Goal: Task Accomplishment & Management: Use online tool/utility

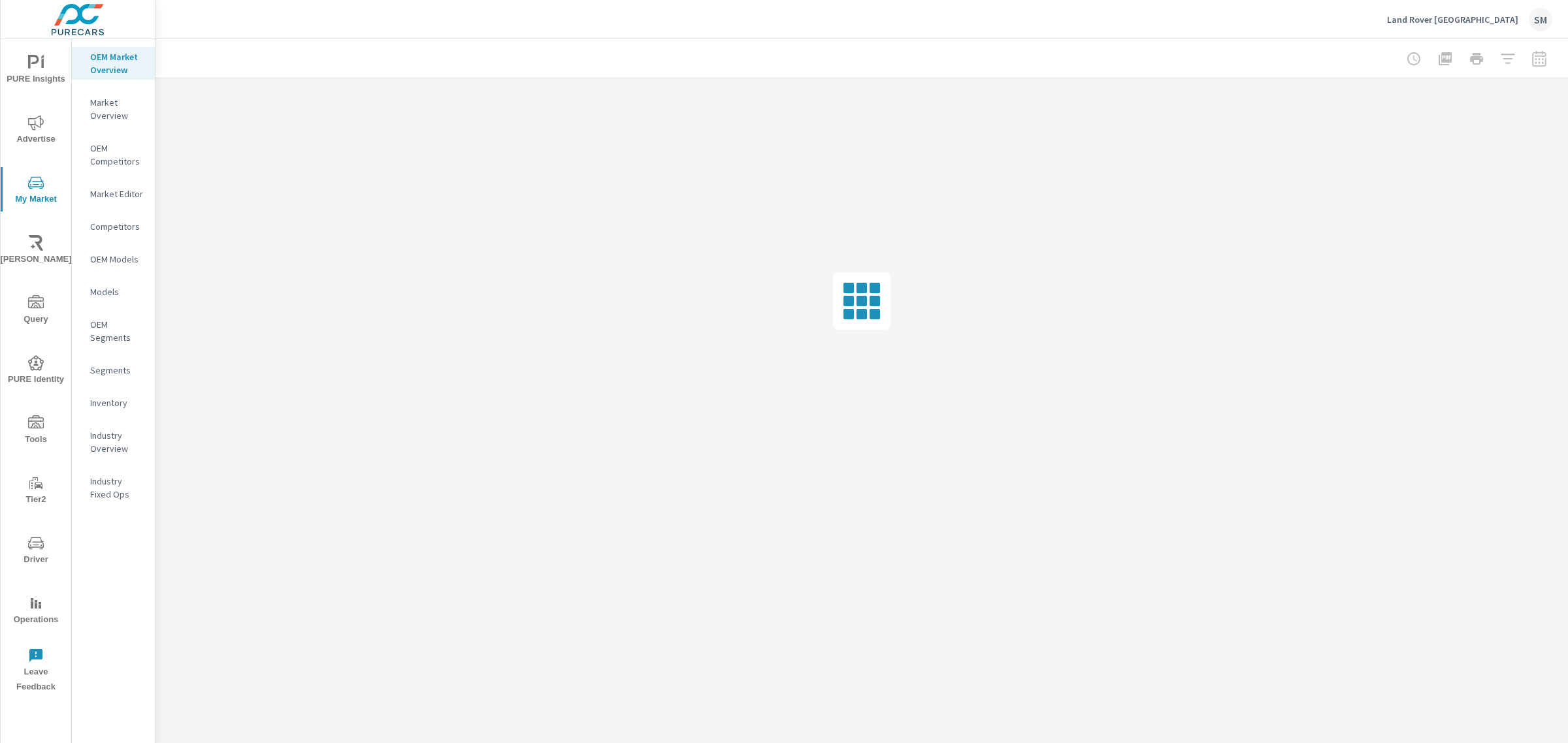
click at [113, 402] on p "Inventory" at bounding box center [118, 403] width 54 height 13
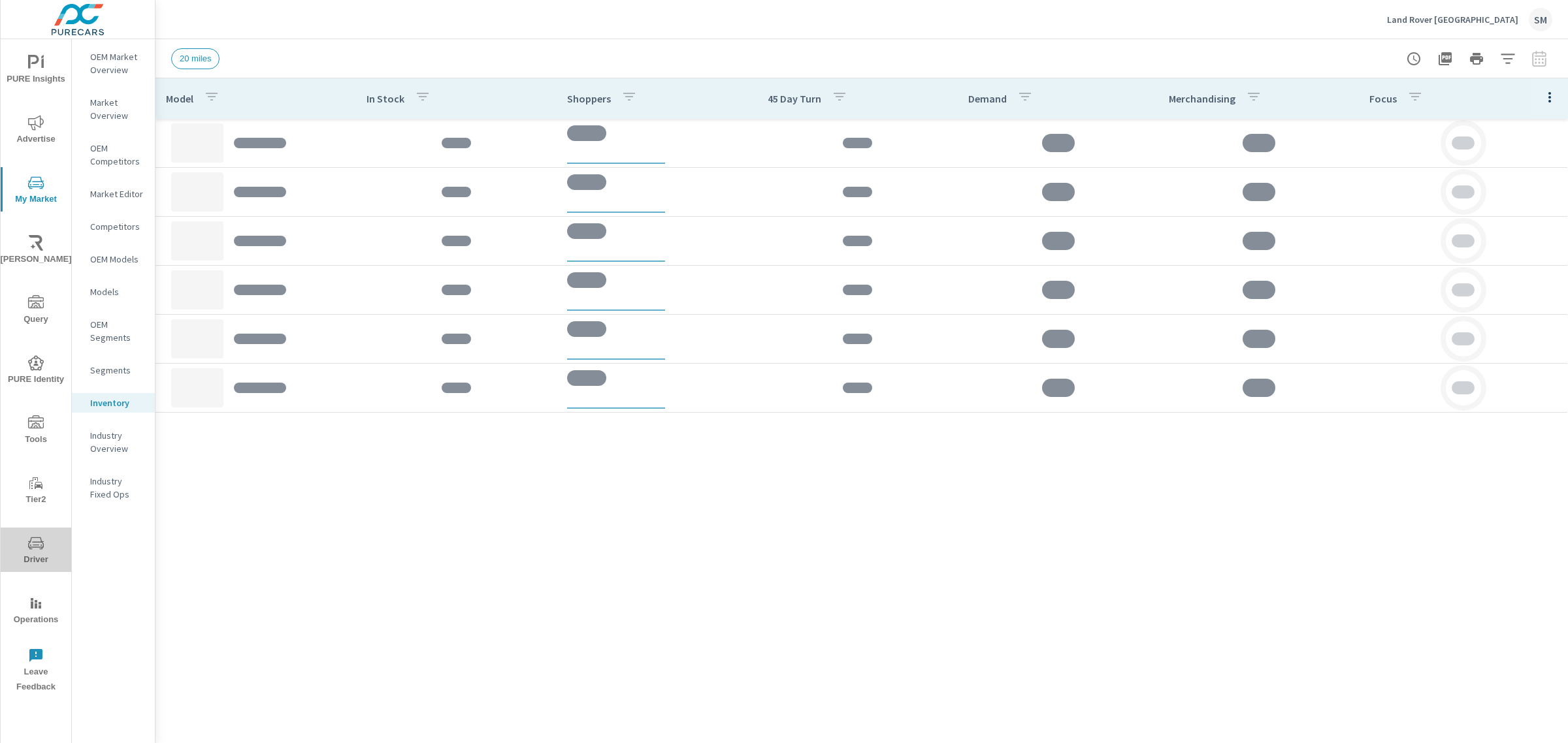
click at [30, 545] on icon "nav menu" at bounding box center [31, 546] width 2 height 2
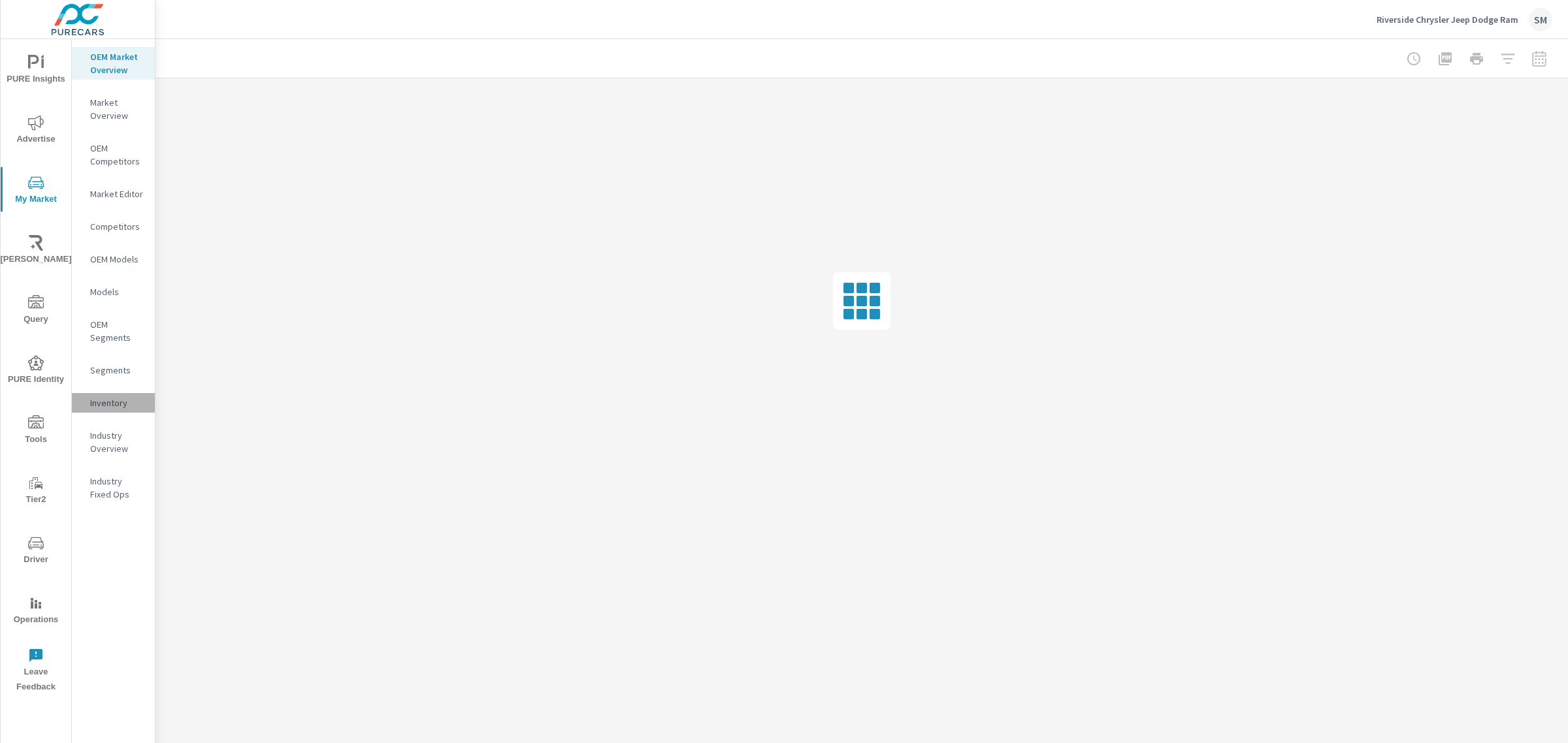
click at [123, 397] on p "Inventory" at bounding box center [118, 403] width 54 height 13
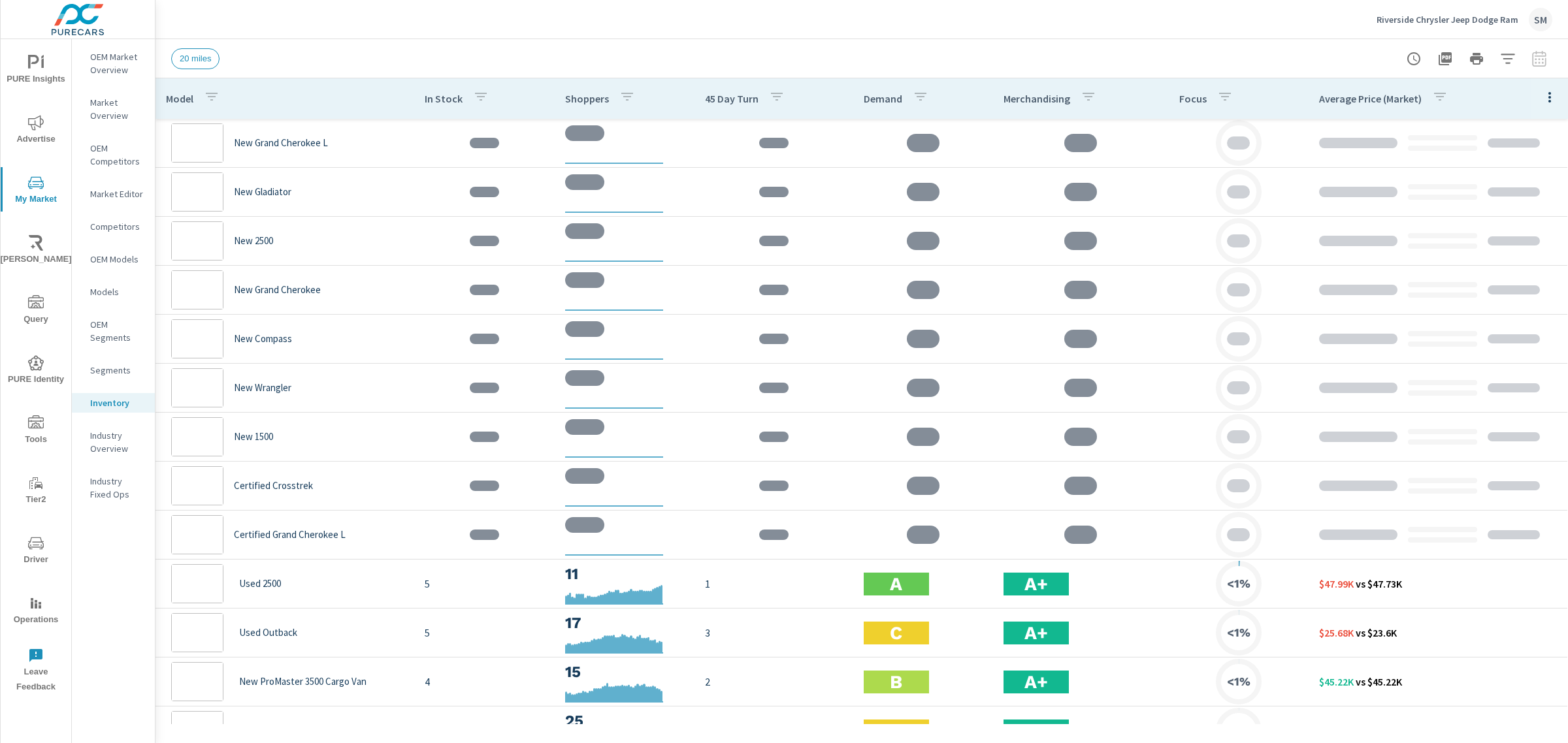
scroll to position [98, 0]
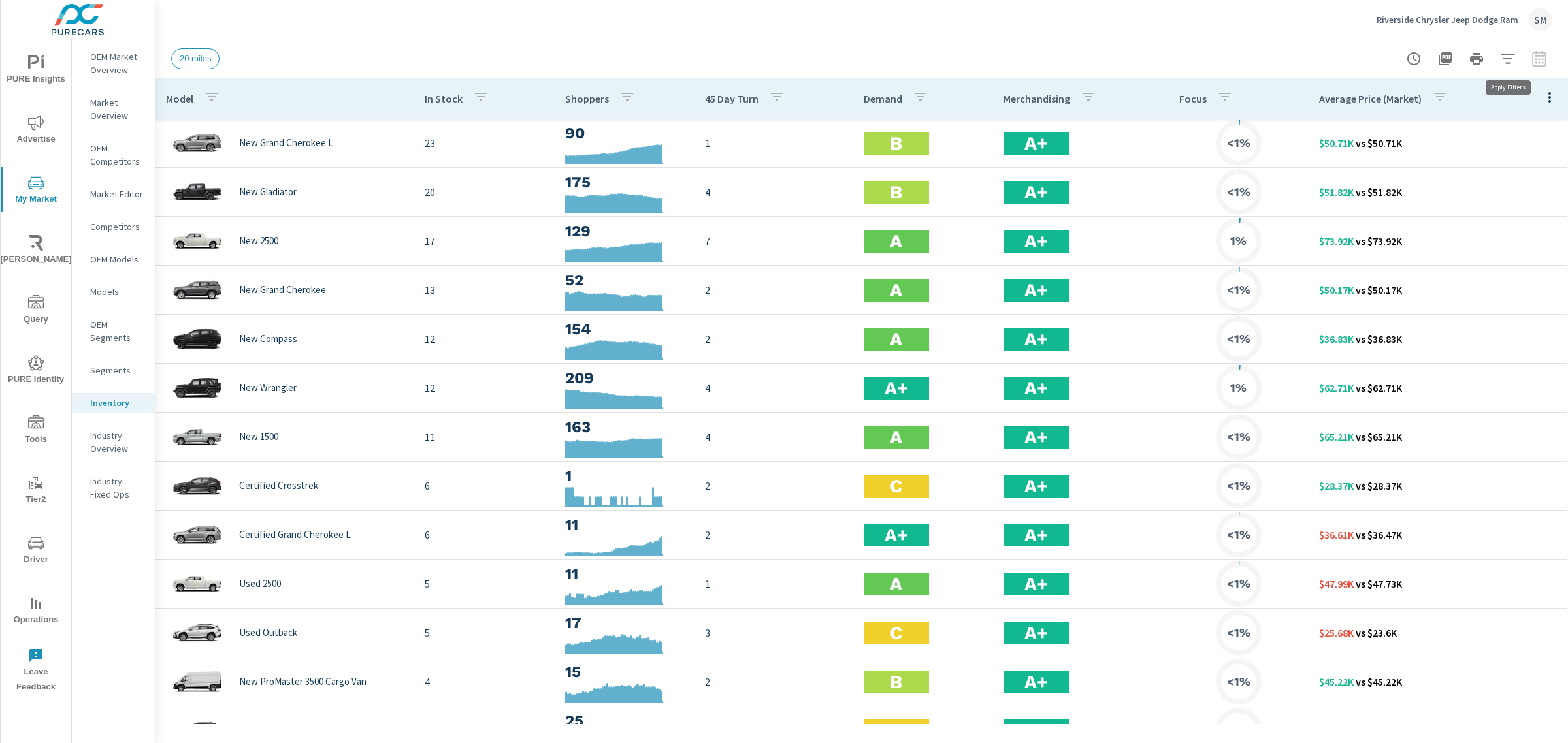
click at [1517, 53] on button "button" at bounding box center [1508, 59] width 26 height 26
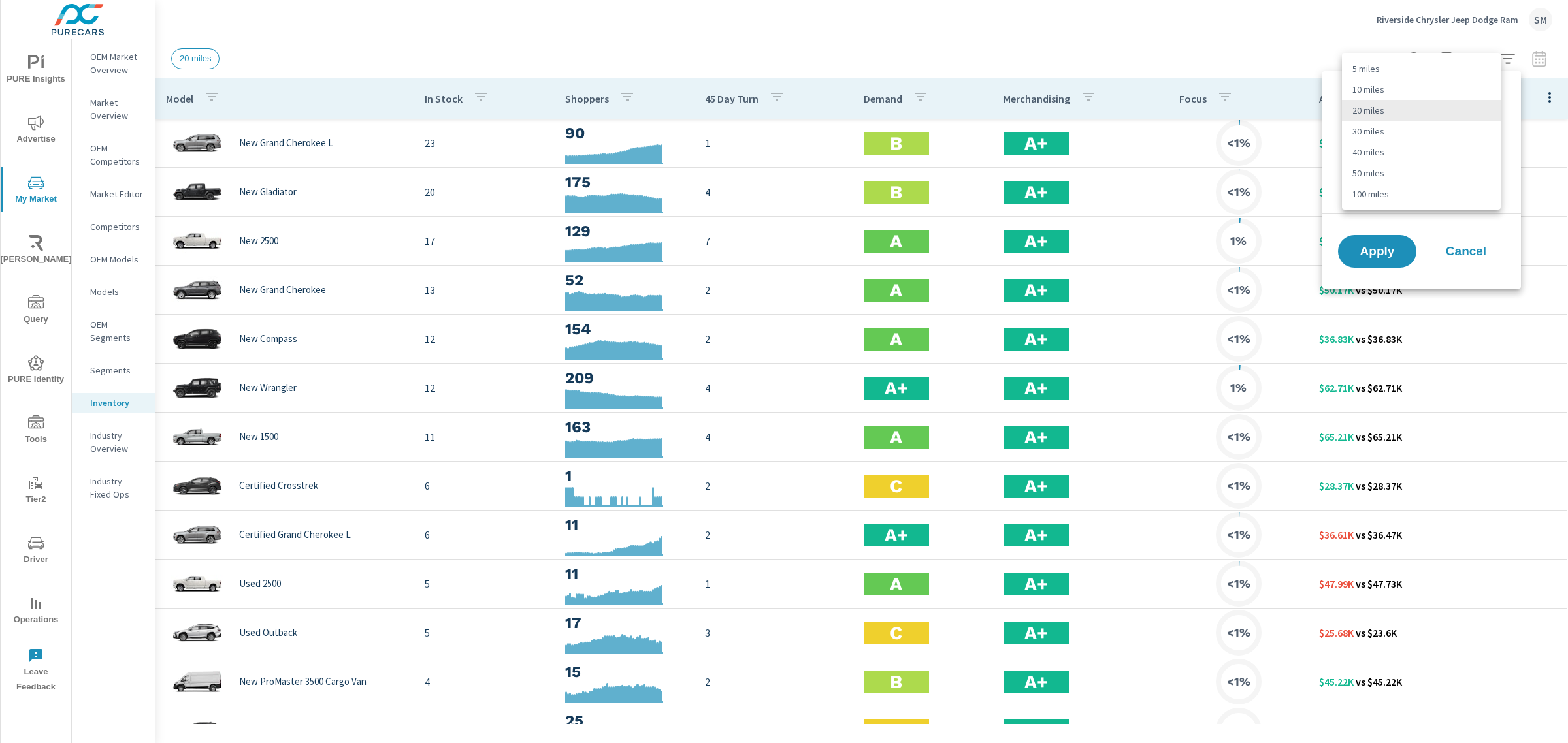
click at [1417, 108] on body "PURE Insights Advertise My Market [PERSON_NAME] Query PURE Identity Tools Tier2…" at bounding box center [784, 371] width 1568 height 743
click at [1384, 167] on li "50 miles" at bounding box center [1421, 173] width 159 height 21
type Distance "50"
click at [1384, 253] on span "Apply" at bounding box center [1376, 251] width 54 height 12
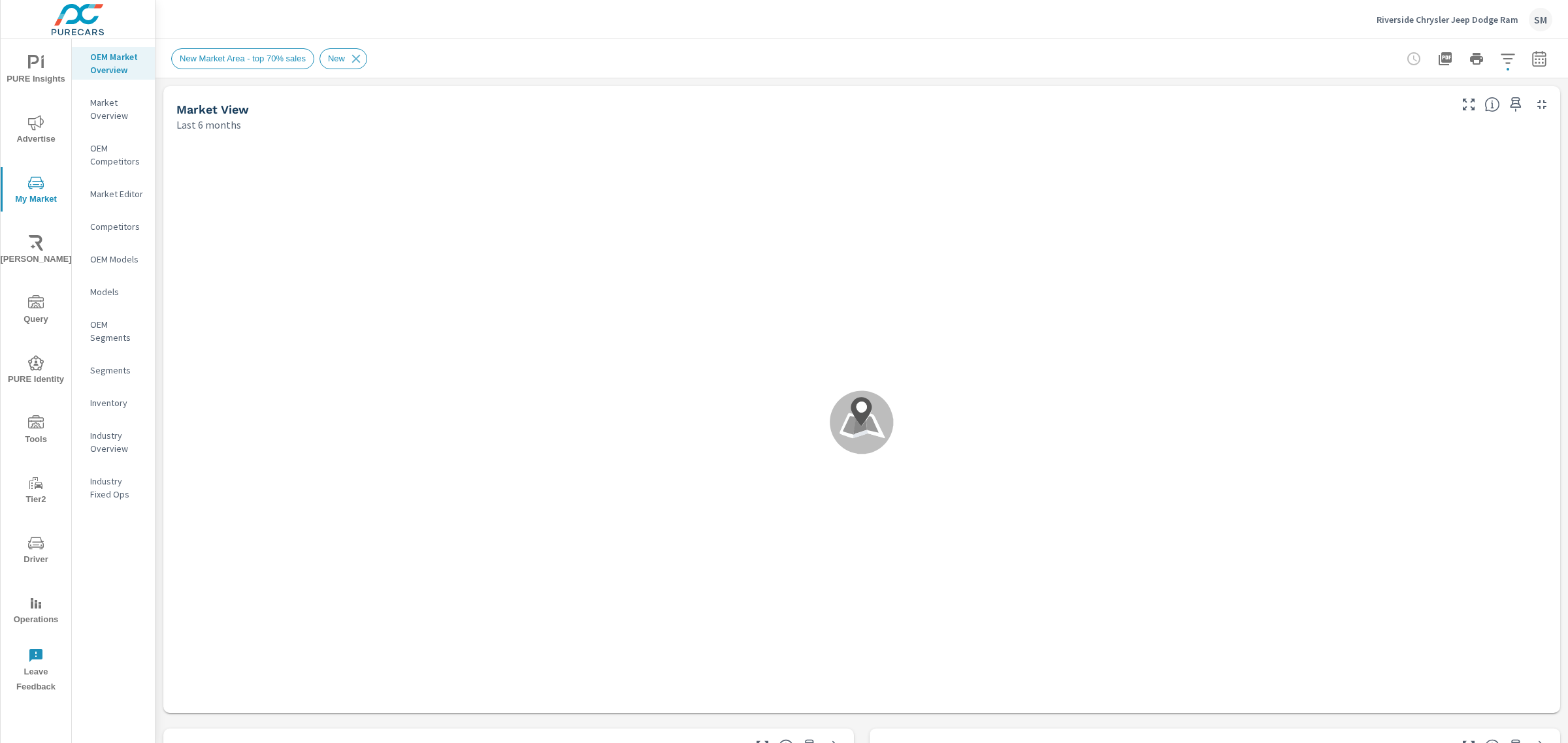
click at [106, 393] on div "Inventory" at bounding box center [113, 403] width 83 height 20
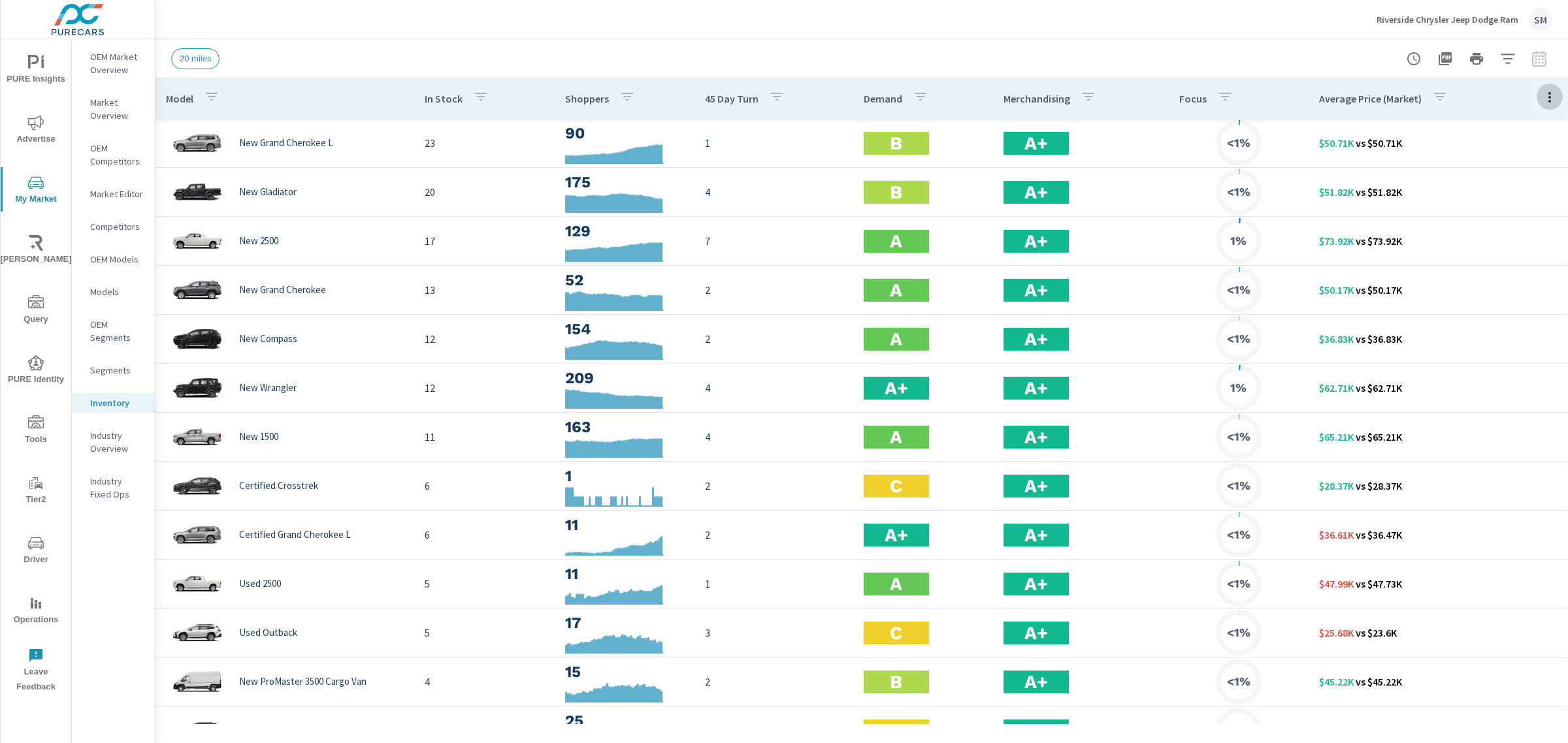
click at [1548, 96] on icon "button" at bounding box center [1549, 97] width 2 height 11
click at [1502, 305] on span "Customize columns..." at bounding box center [1507, 303] width 82 height 13
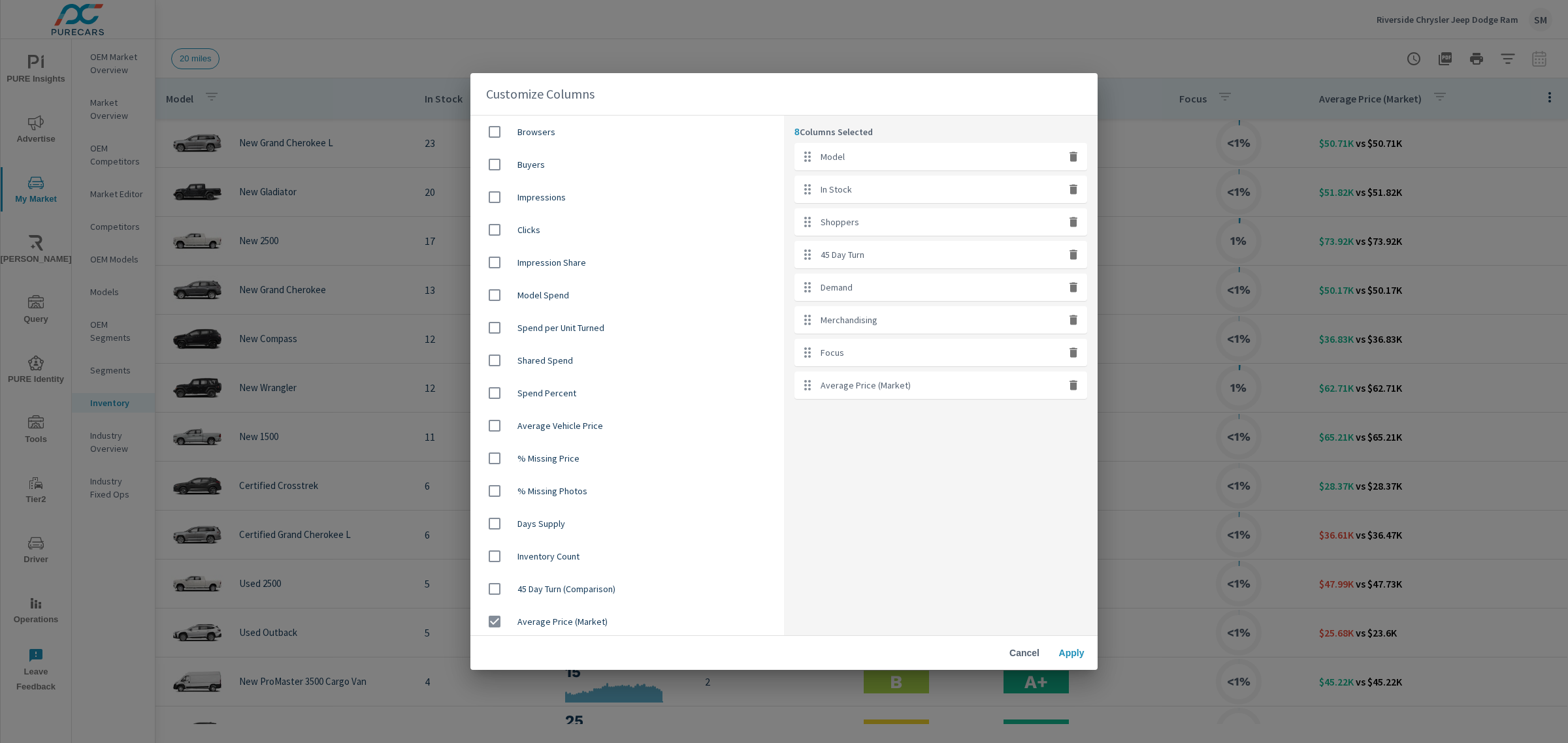
scroll to position [589, 0]
click at [493, 425] on input "checkbox" at bounding box center [494, 424] width 27 height 27
checkbox input "true"
click at [1072, 653] on span "Apply" at bounding box center [1072, 652] width 31 height 12
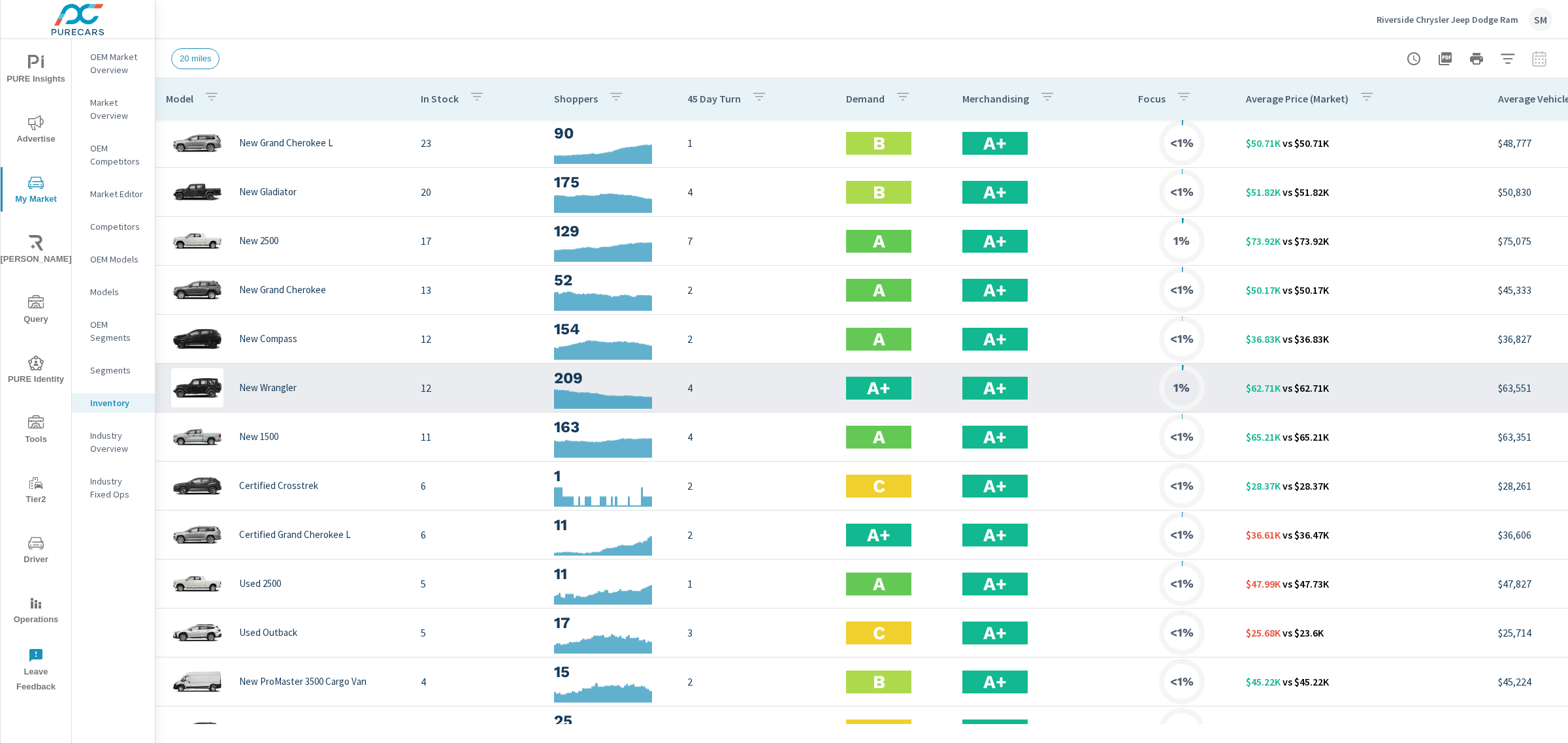
scroll to position [0, 182]
